Goal: Find specific page/section

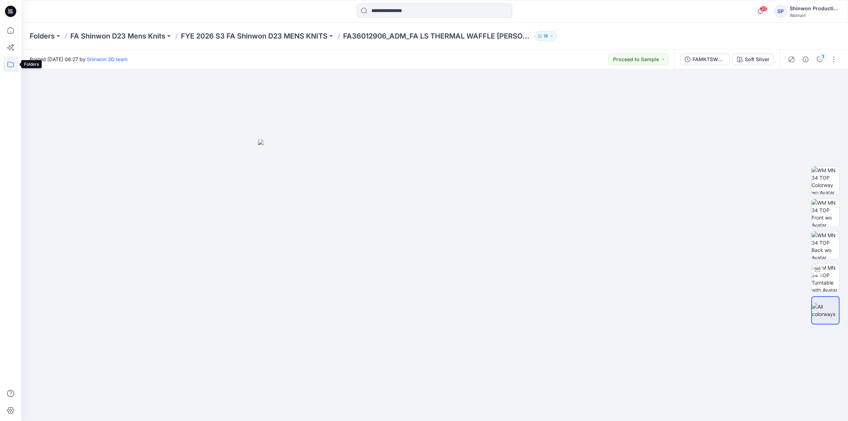
click at [11, 63] on icon at bounding box center [10, 64] width 6 height 6
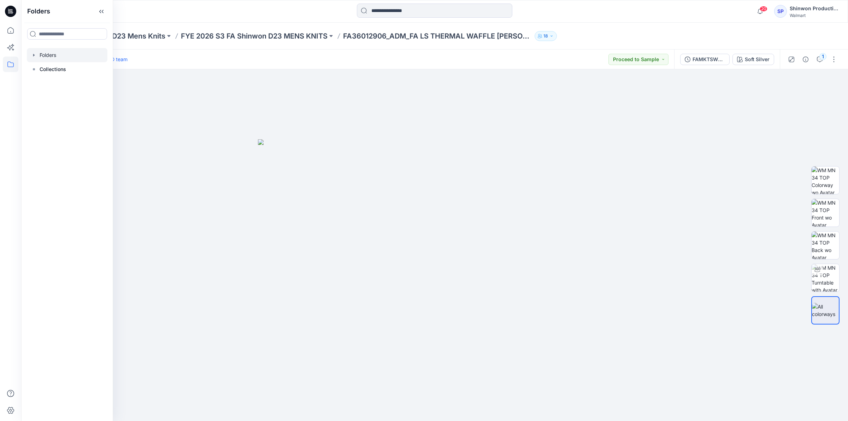
click at [73, 60] on div at bounding box center [67, 55] width 81 height 14
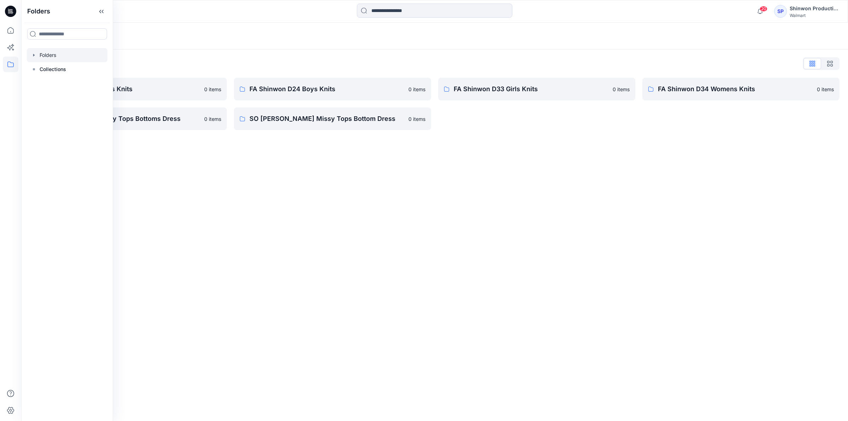
click at [204, 59] on div "Folders List" at bounding box center [434, 63] width 809 height 11
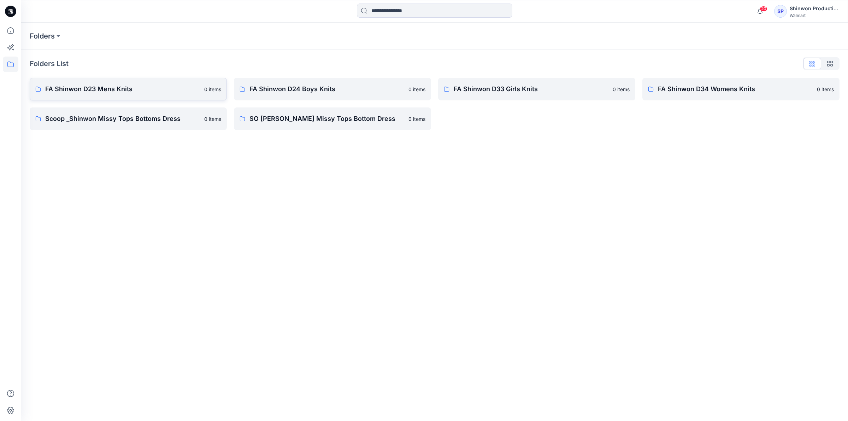
click at [171, 78] on link "FA Shinwon D23 Mens Knits 0 items" at bounding box center [128, 89] width 197 height 23
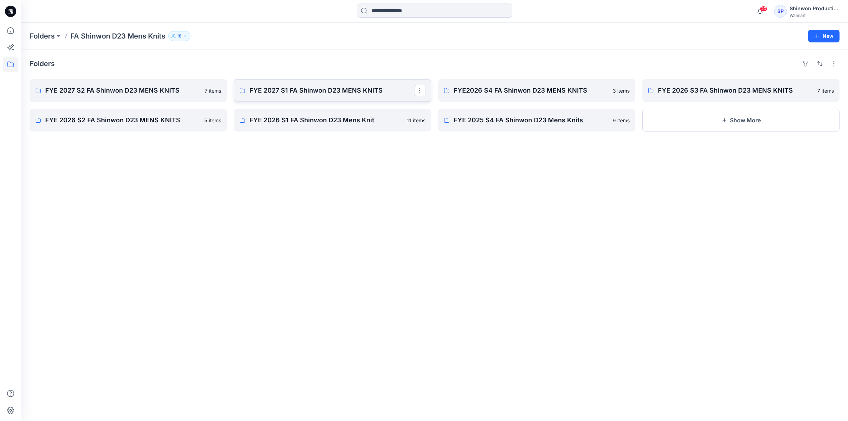
click at [333, 90] on p "FYE 2027 S1 FA Shinwon D23 MENS KNITS" at bounding box center [331, 90] width 165 height 10
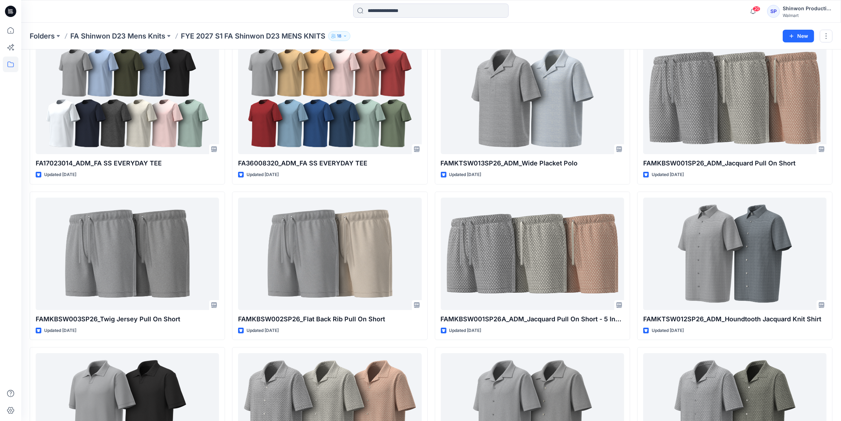
scroll to position [44, 0]
